Goal: Find specific page/section: Find specific page/section

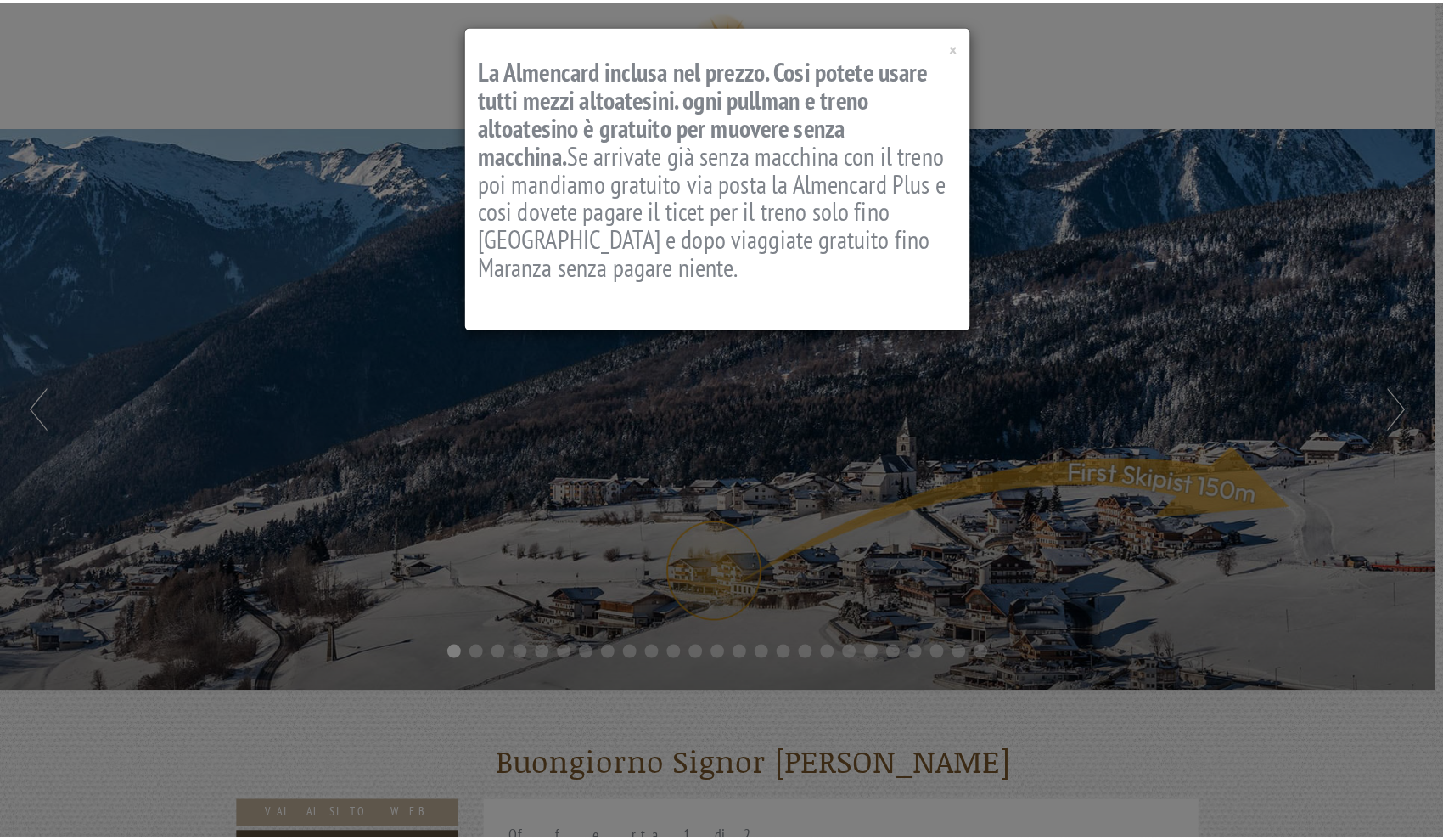
scroll to position [1001, 0]
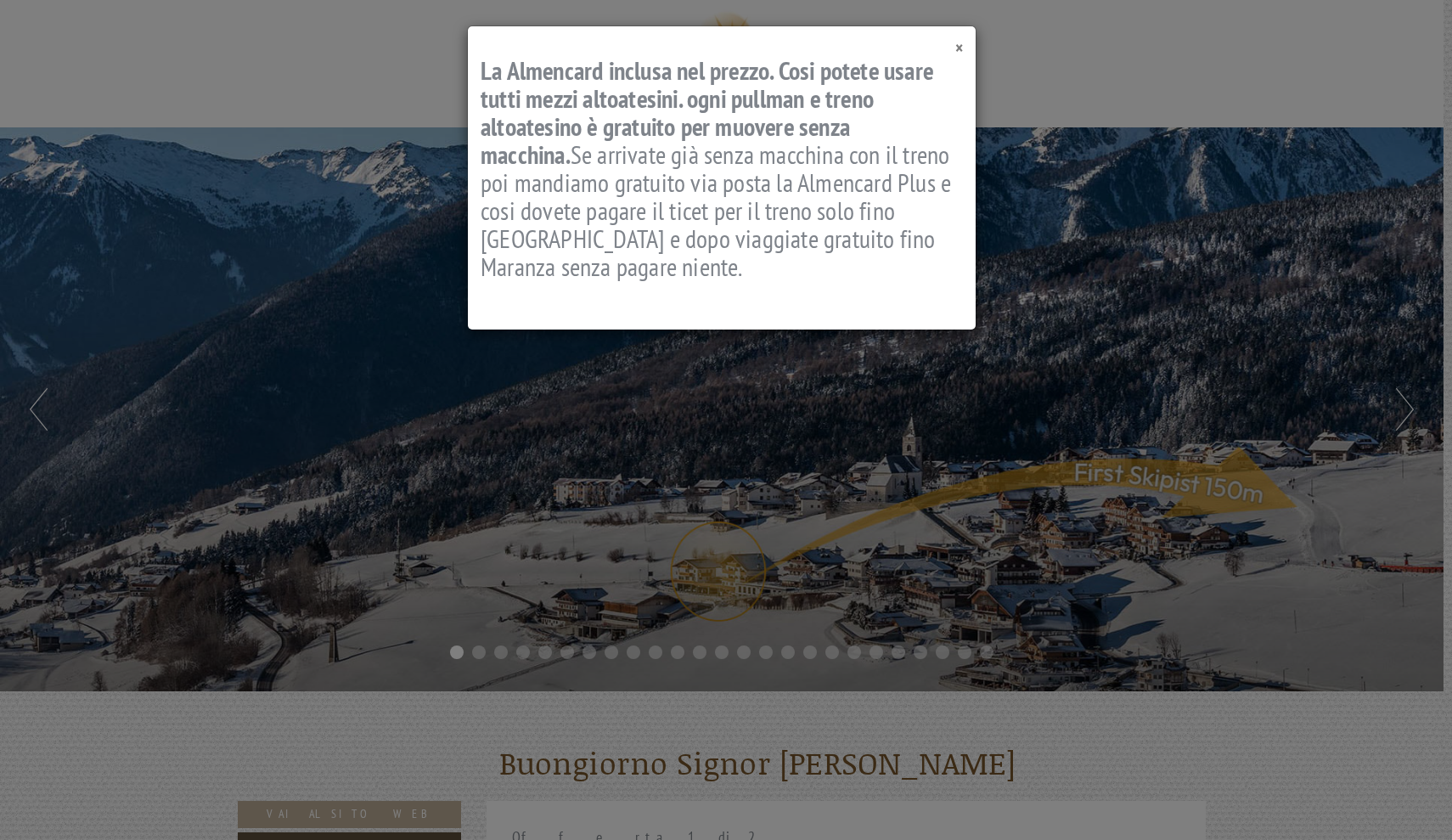
click at [961, 48] on span "×" at bounding box center [959, 48] width 8 height 23
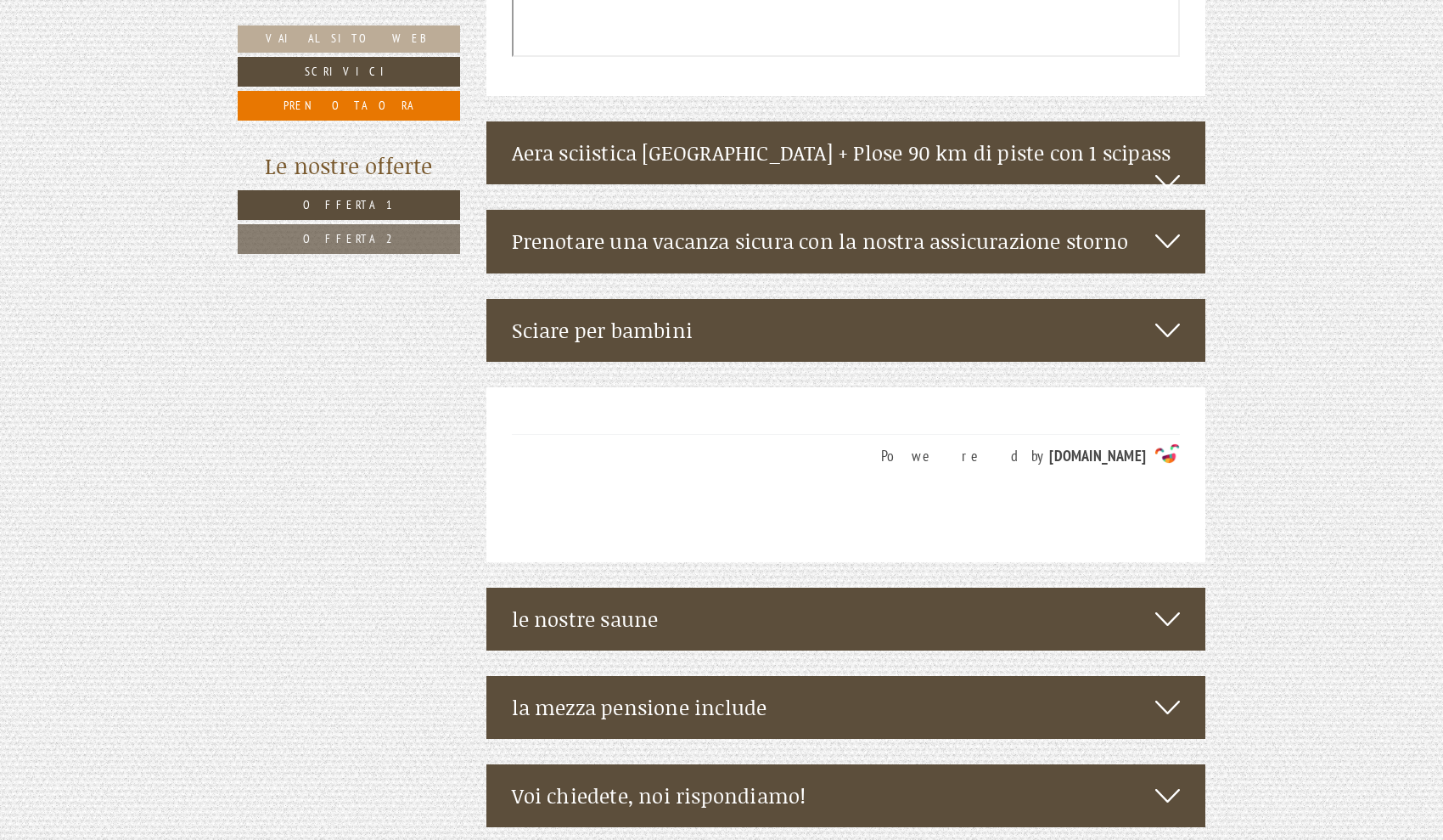
scroll to position [4010, 0]
click at [1170, 604] on icon at bounding box center [1167, 618] width 25 height 29
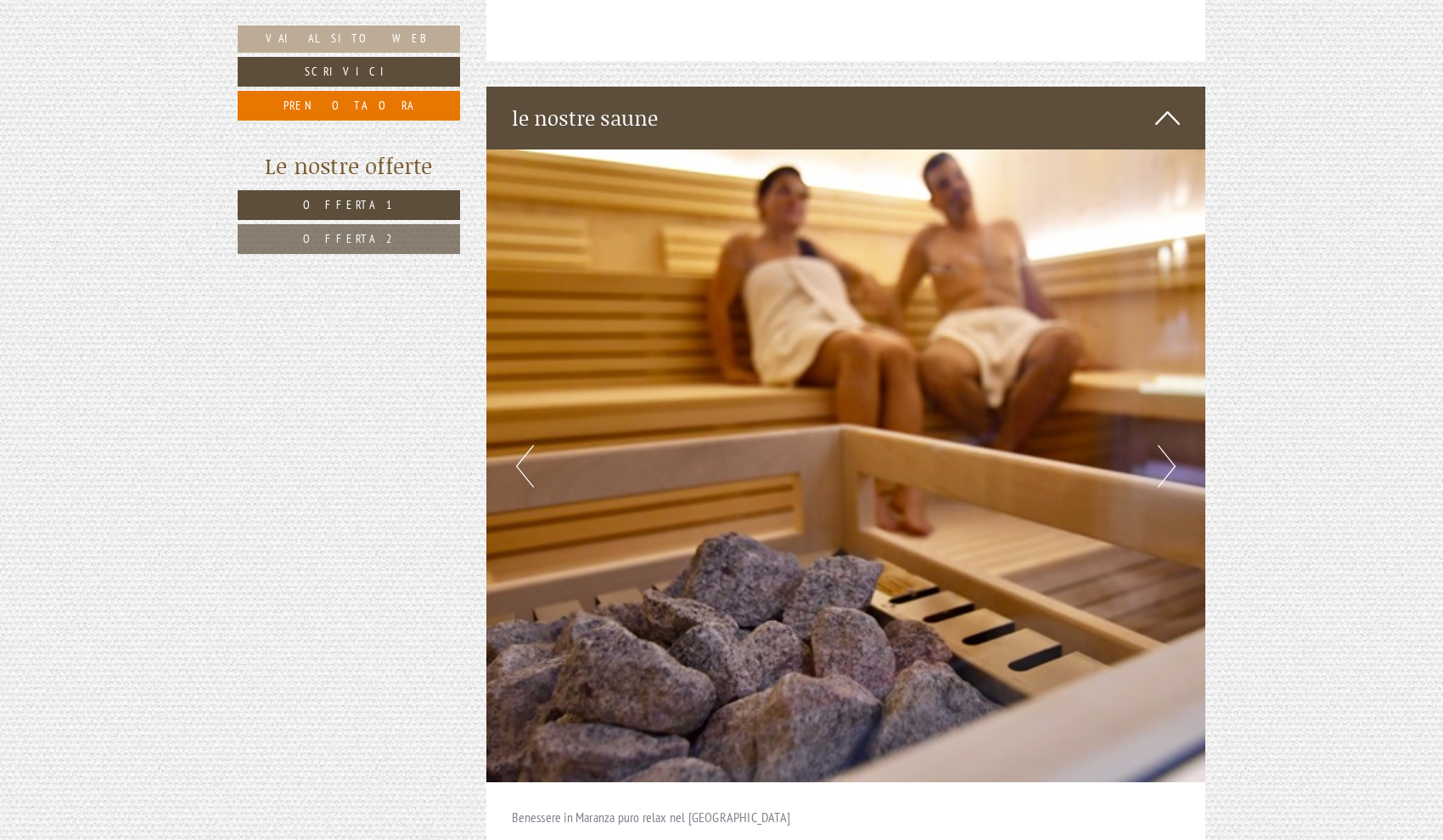
scroll to position [4532, 0]
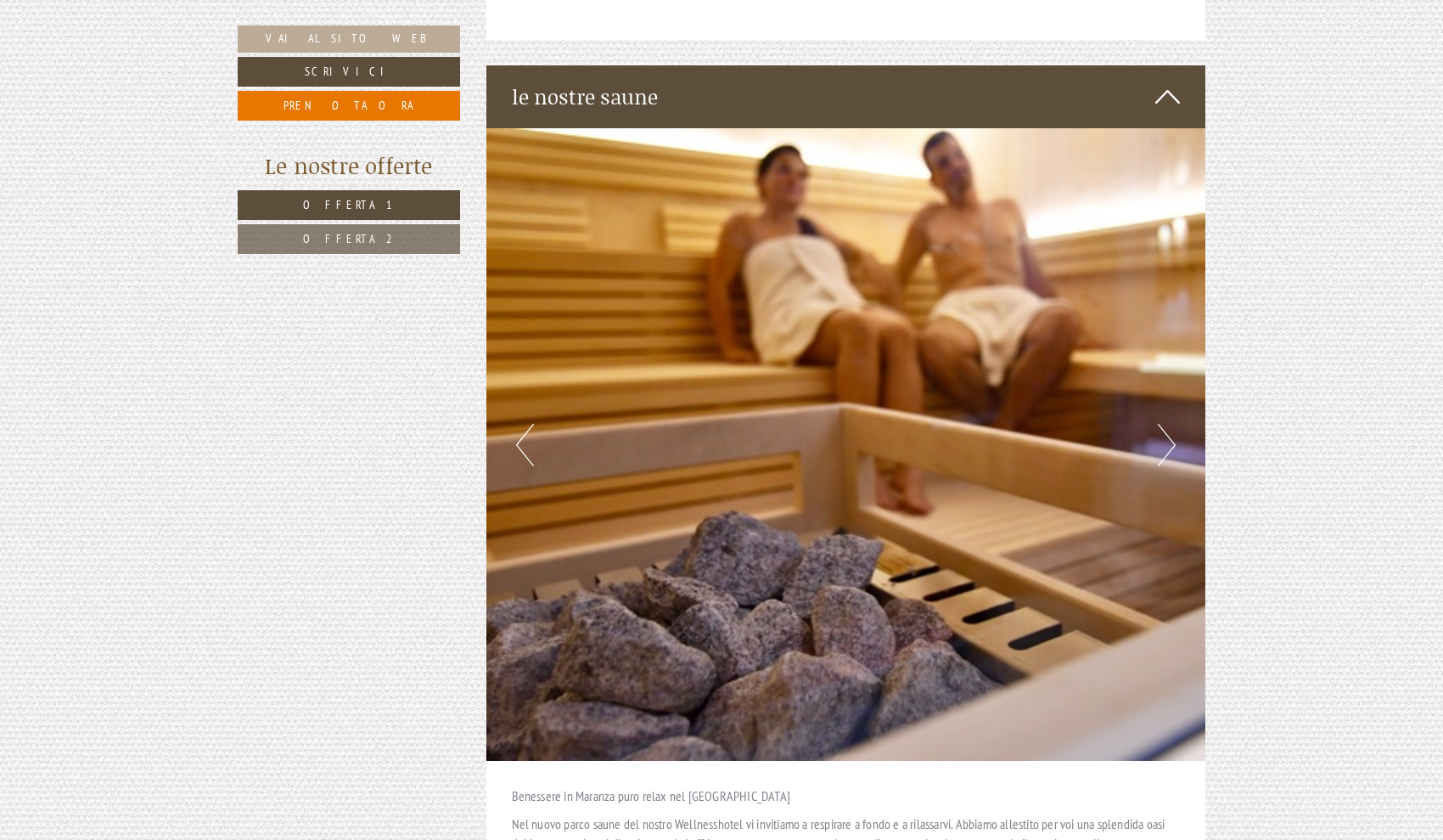
click at [1165, 423] on button "Next" at bounding box center [1167, 445] width 18 height 43
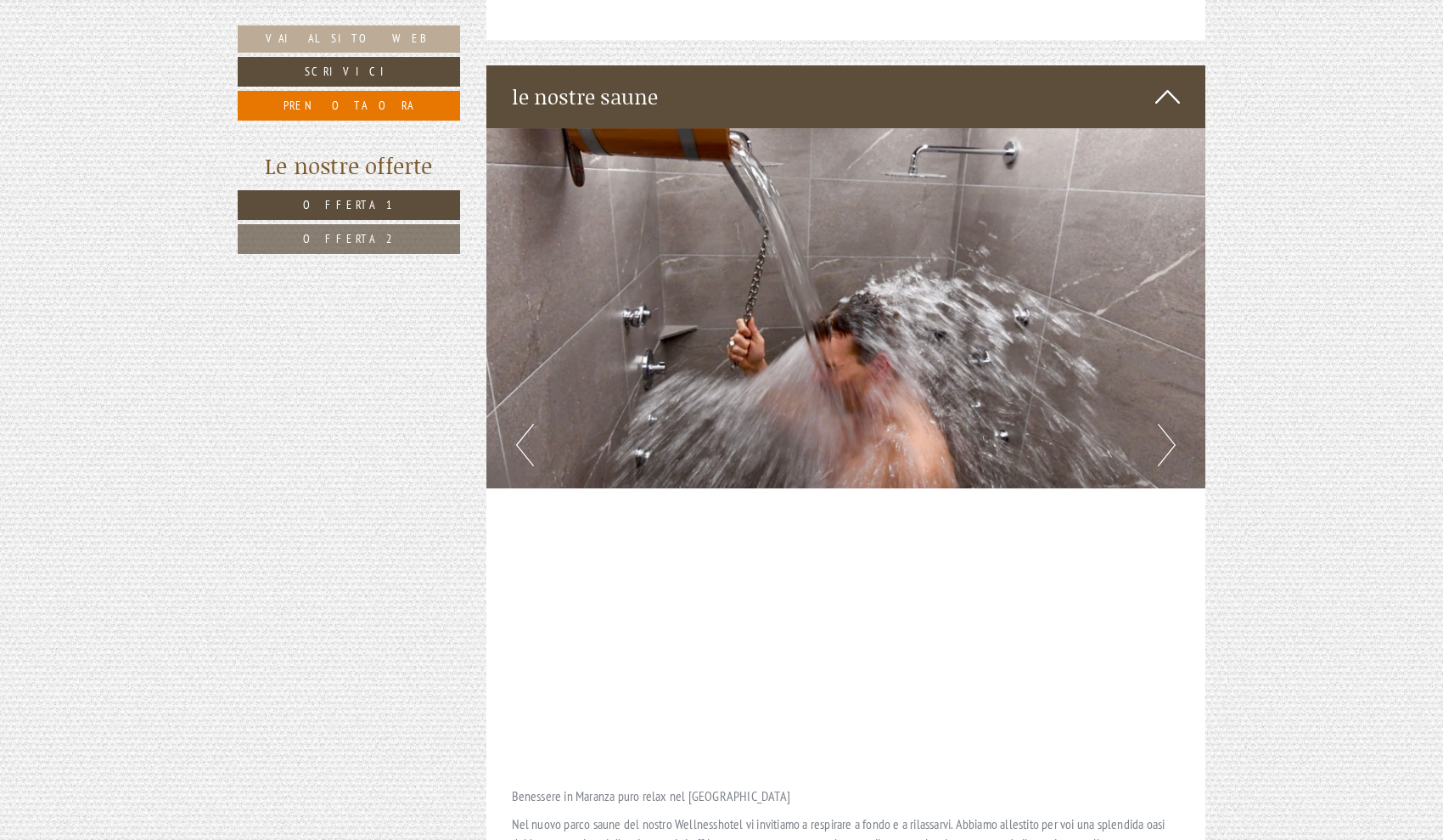
click at [1164, 423] on button "Next" at bounding box center [1167, 445] width 18 height 43
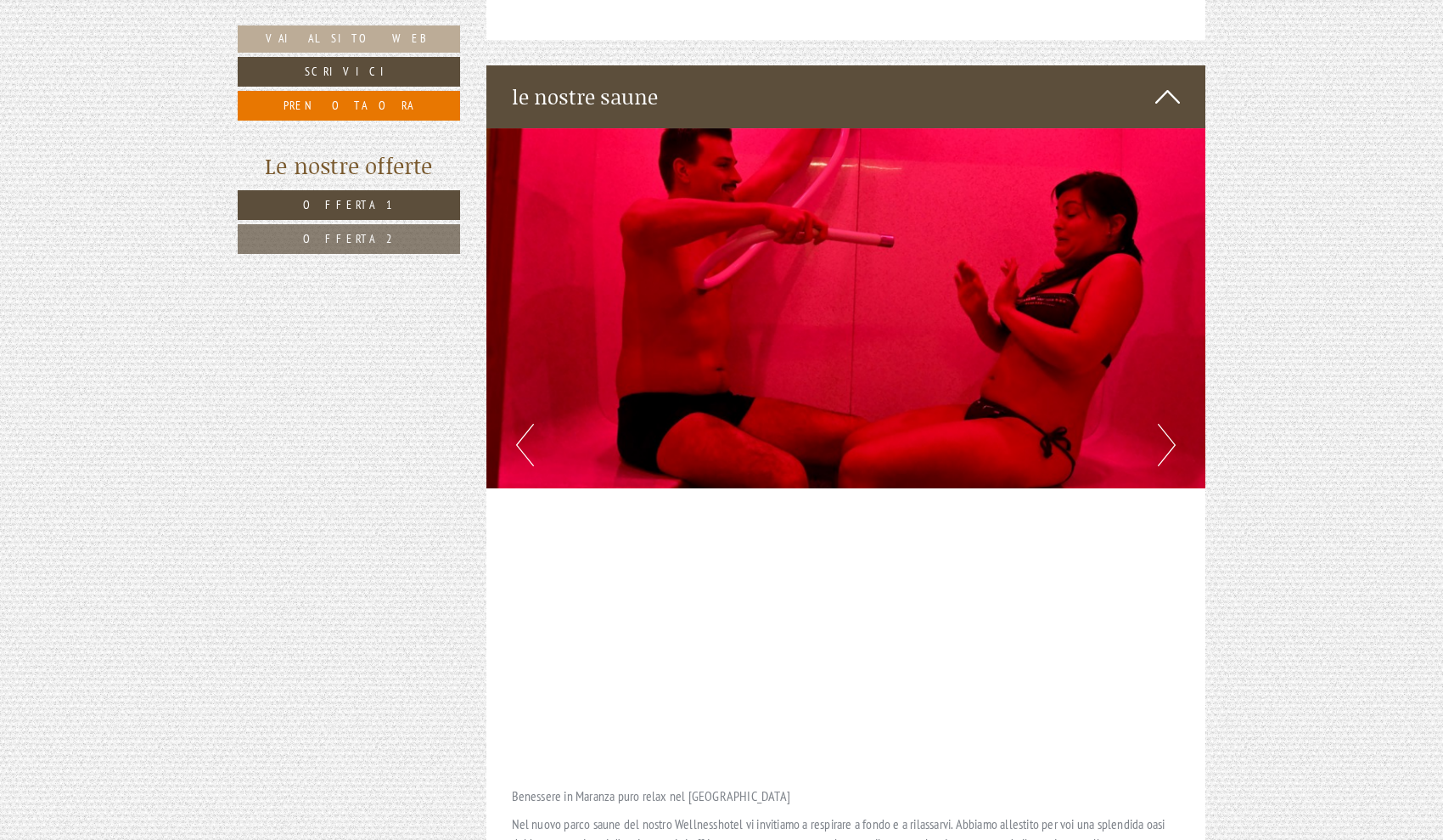
click at [1164, 423] on button "Next" at bounding box center [1167, 445] width 18 height 43
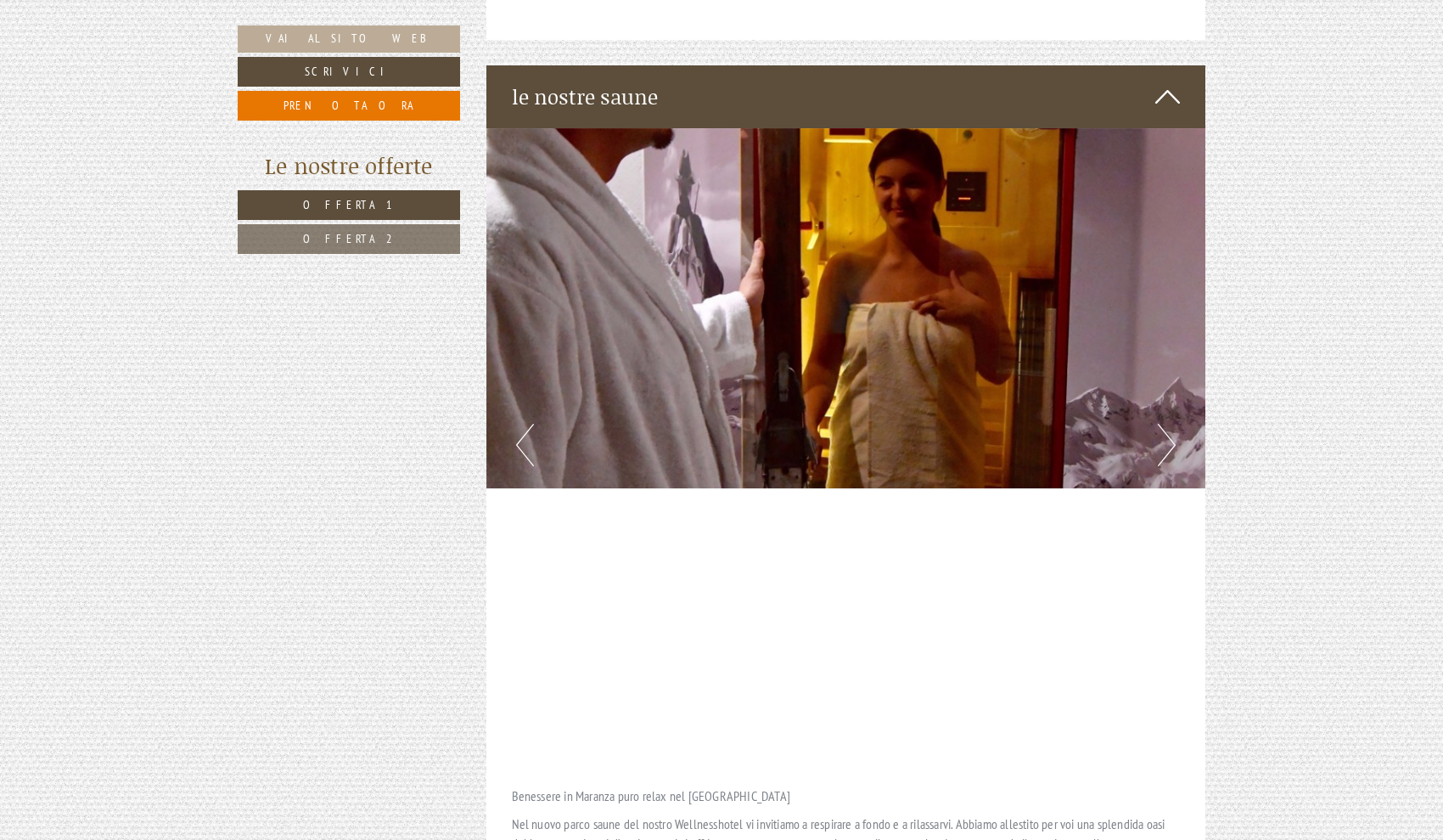
click at [1164, 423] on button "Next" at bounding box center [1167, 445] width 18 height 43
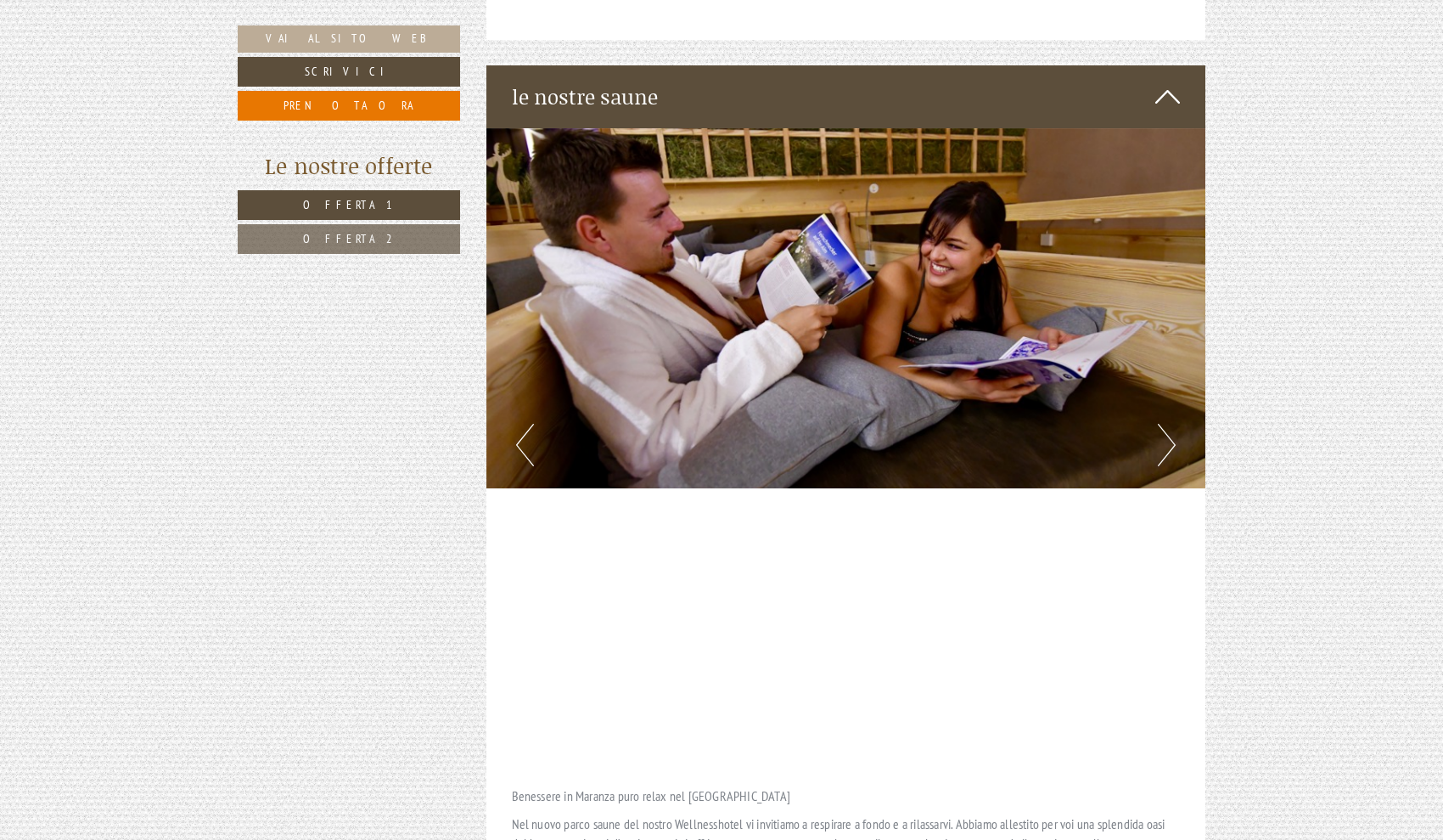
click at [1164, 423] on button "Next" at bounding box center [1167, 445] width 18 height 43
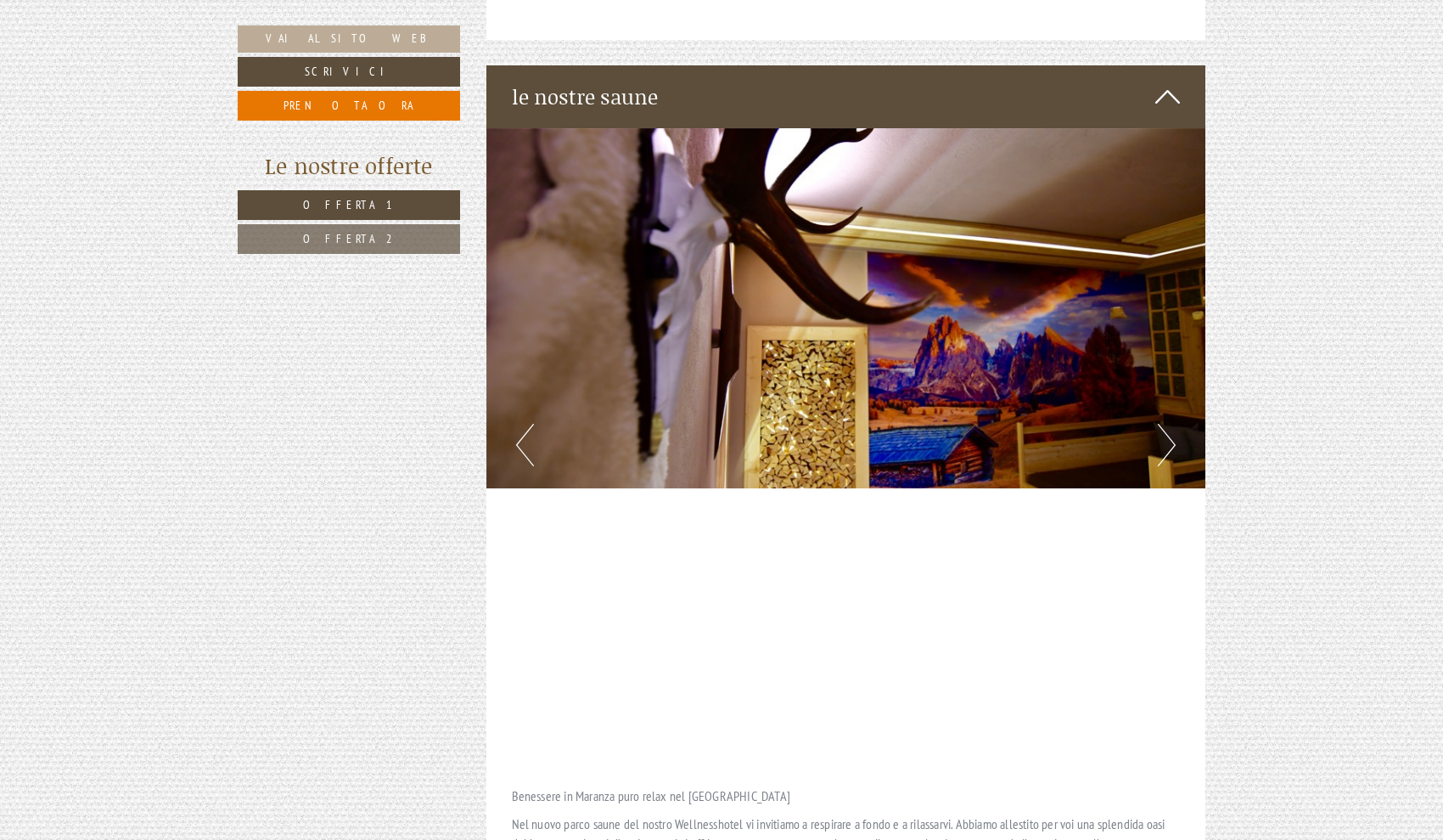
click at [1164, 423] on button "Next" at bounding box center [1167, 445] width 18 height 43
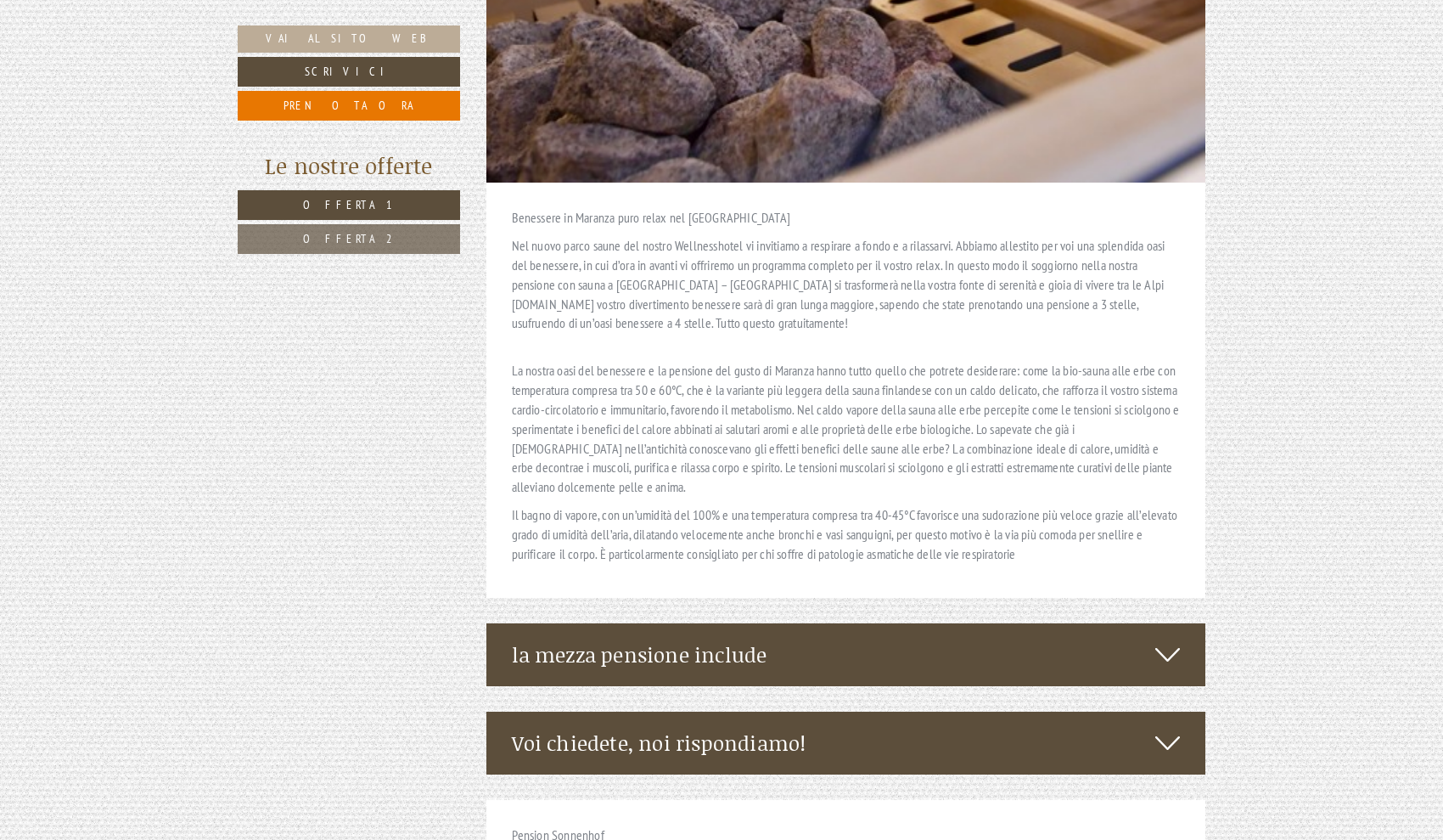
scroll to position [5126, 0]
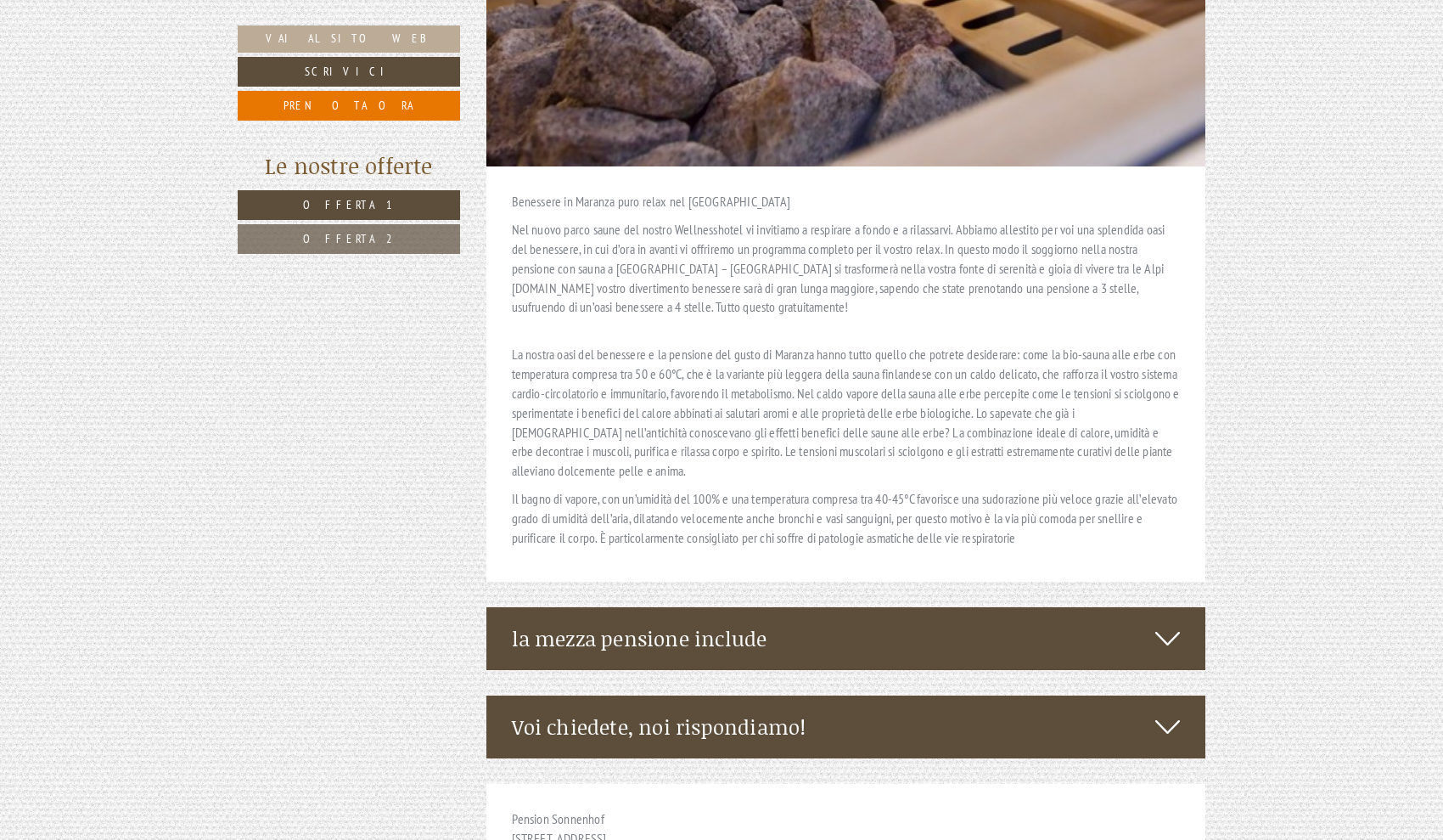
click at [1163, 624] on icon at bounding box center [1167, 639] width 25 height 29
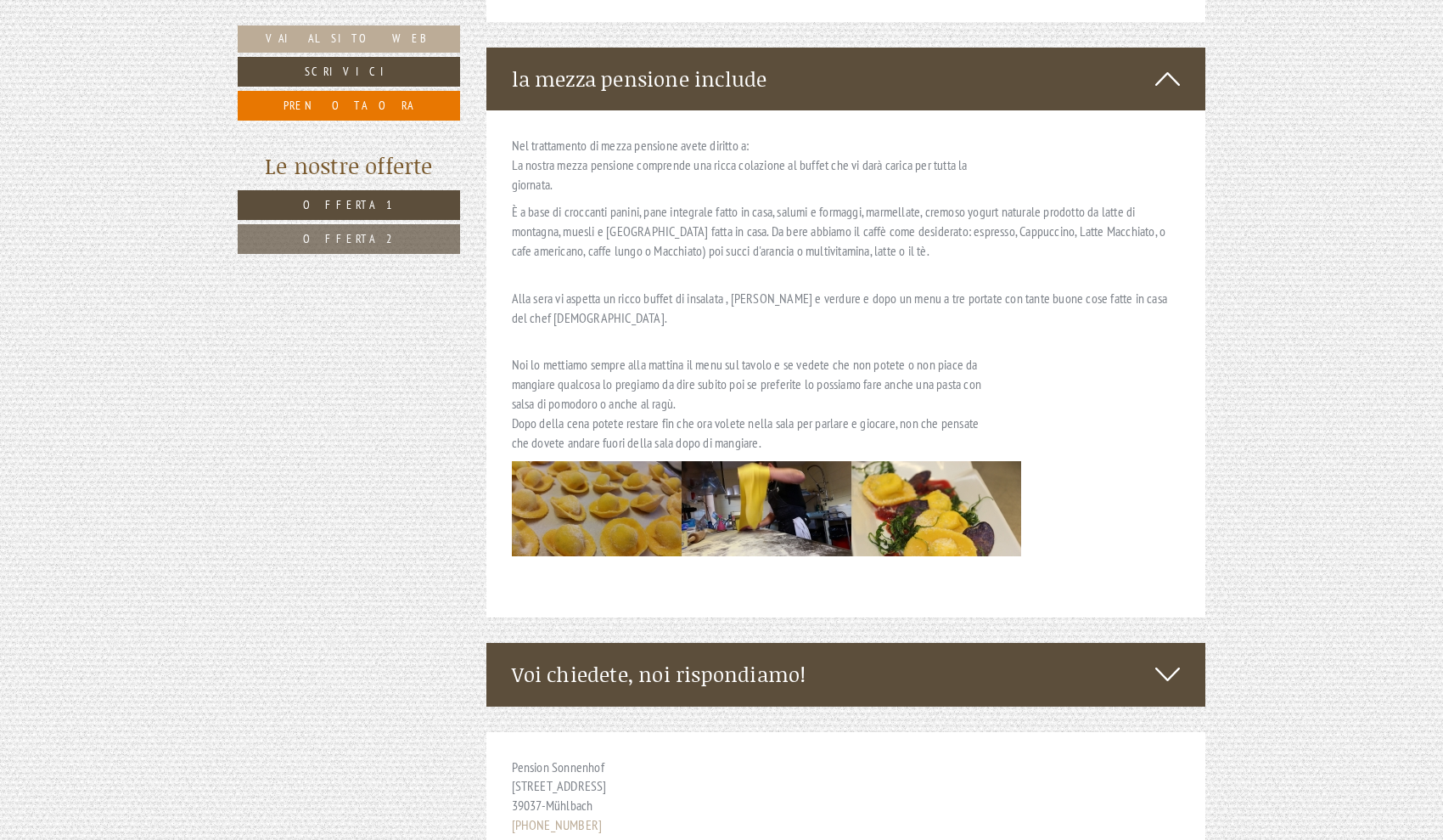
scroll to position [5686, 0]
click at [1160, 659] on icon at bounding box center [1167, 673] width 25 height 29
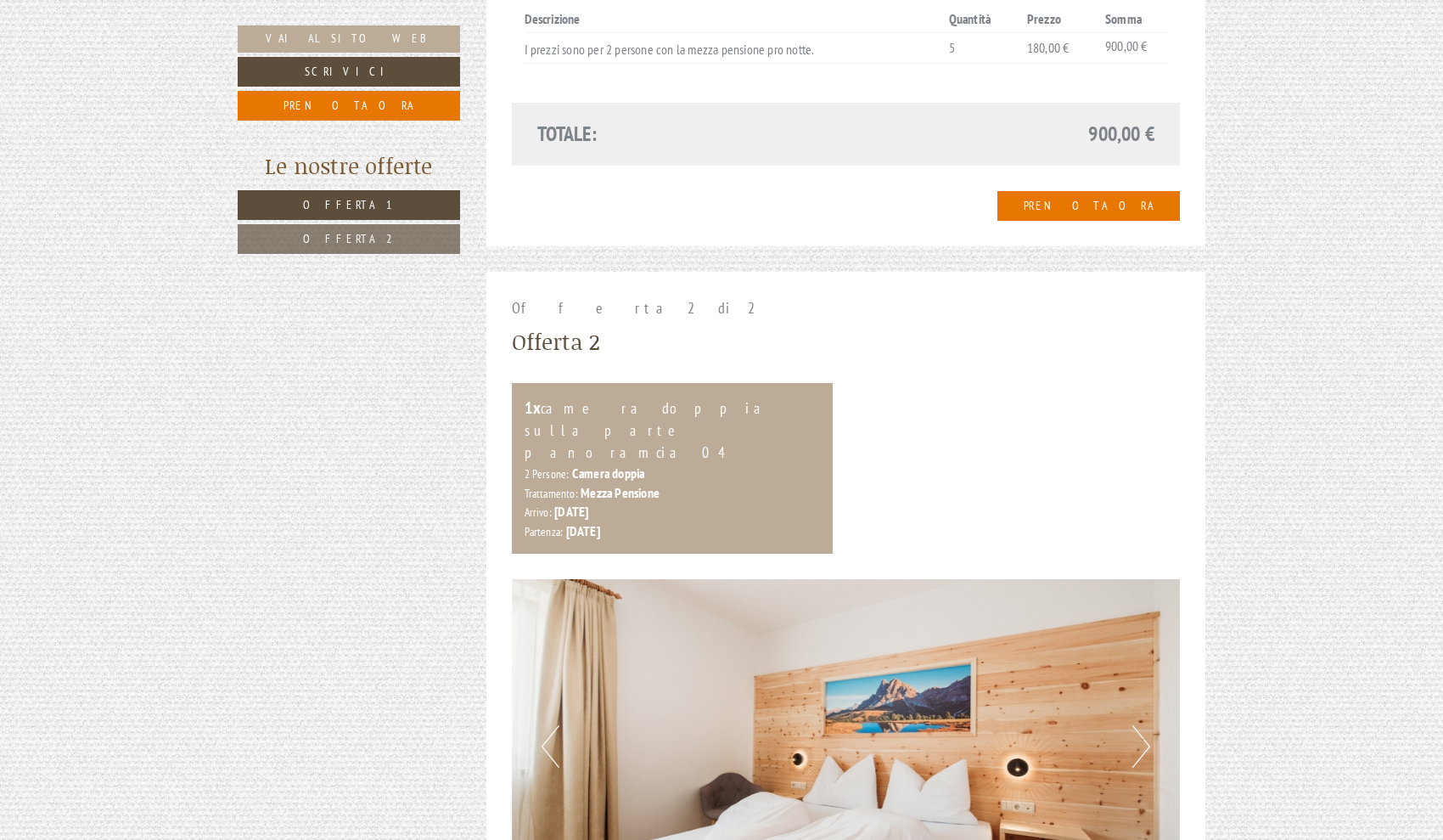
scroll to position [1595, 0]
click at [367, 238] on span "Offerta 2" at bounding box center [349, 239] width 93 height 15
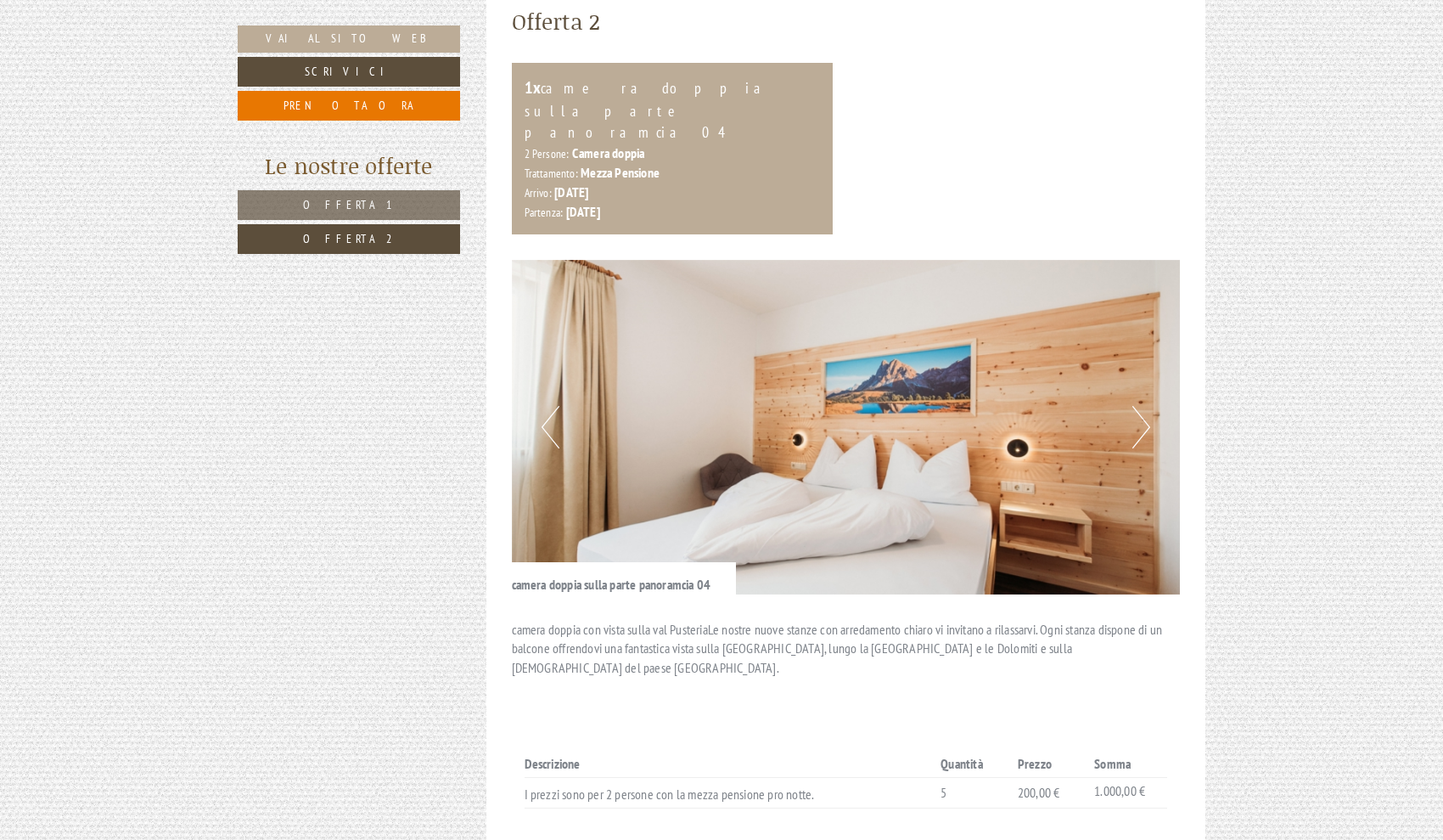
scroll to position [850, 0]
click at [1144, 405] on button "Next" at bounding box center [1141, 426] width 18 height 43
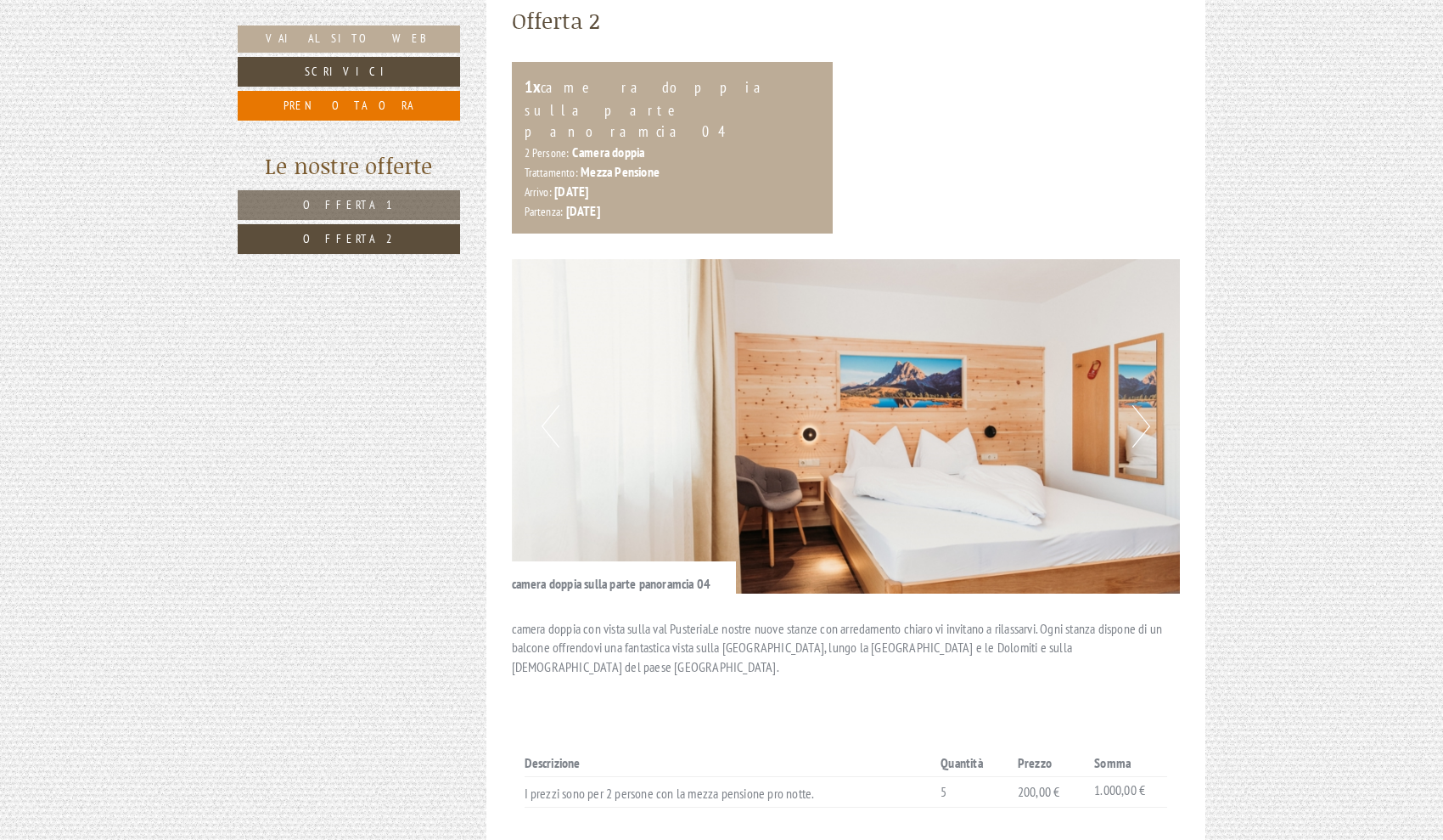
click at [1143, 405] on button "Next" at bounding box center [1141, 426] width 18 height 43
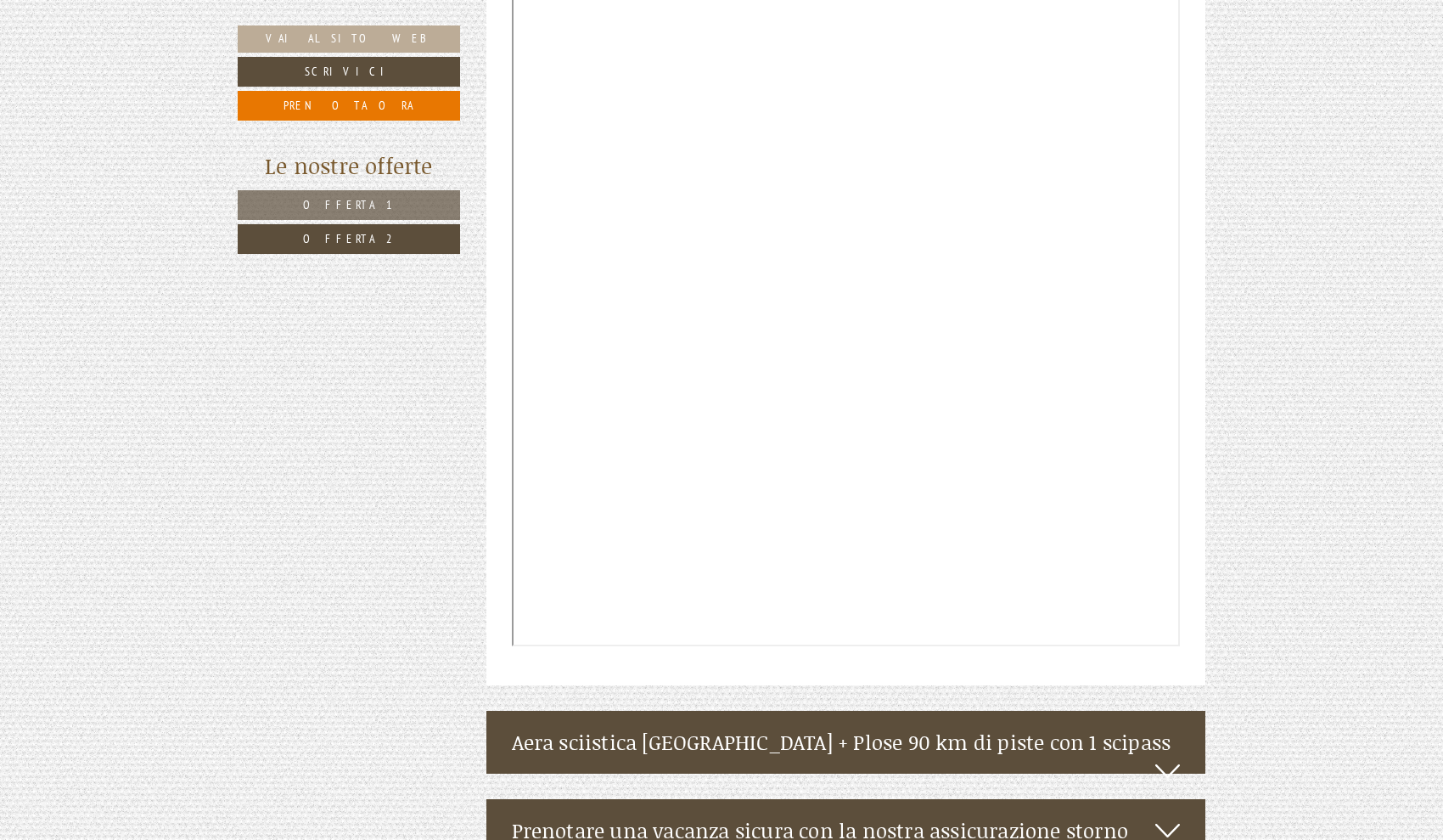
scroll to position [2421, 0]
